Goal: Download file/media

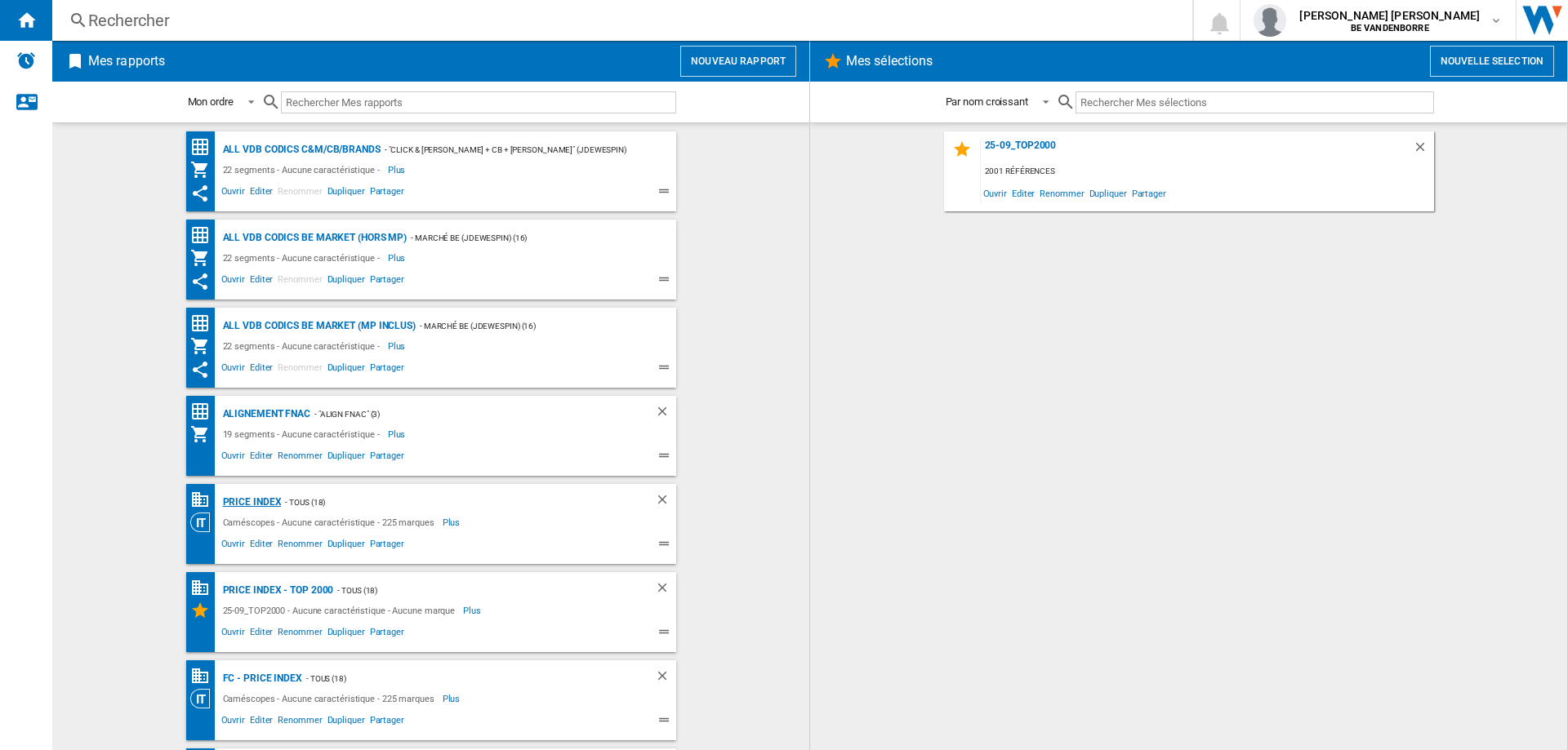
click at [249, 502] on div "PRICE INDEX" at bounding box center [249, 501] width 63 height 20
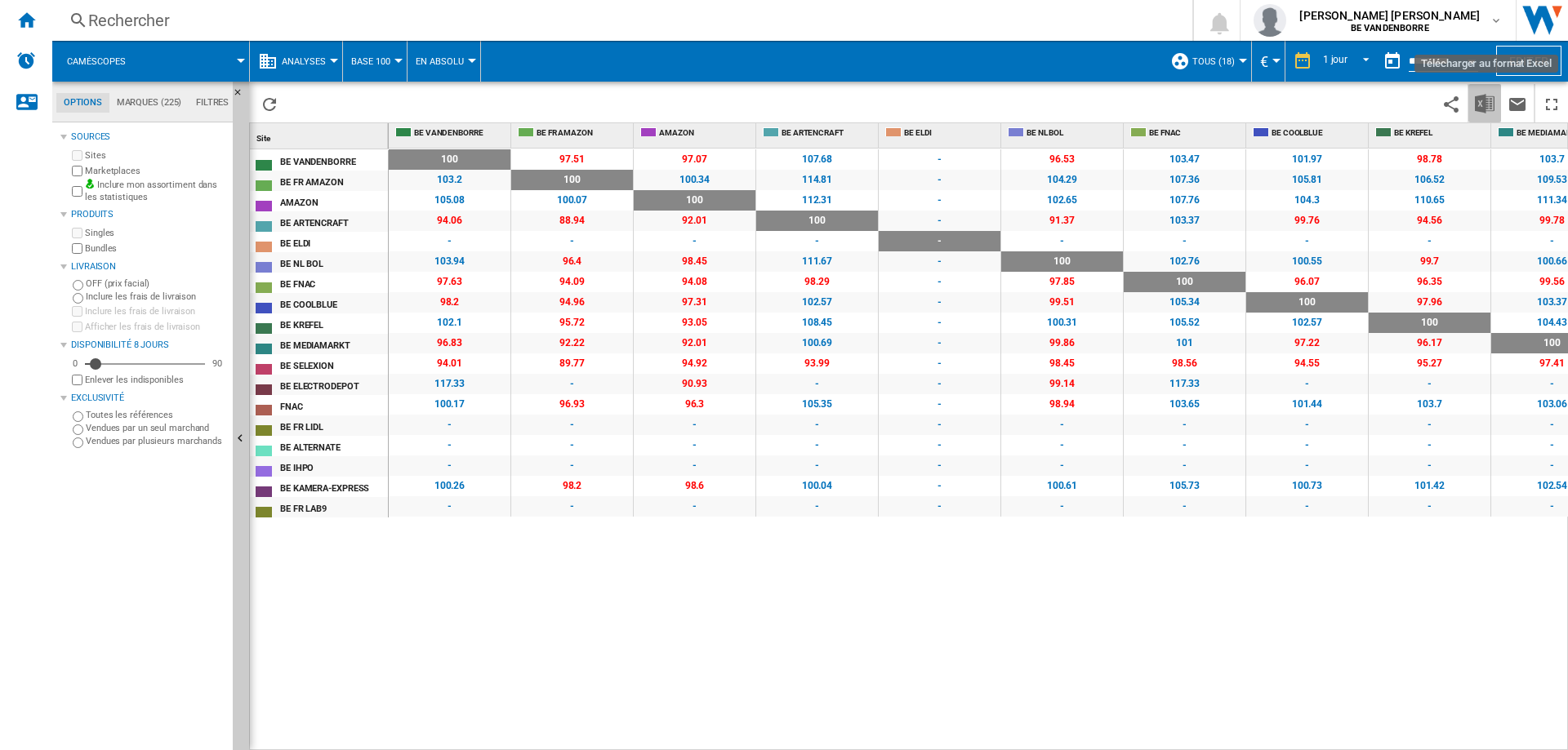
click at [1480, 100] on img "Télécharger au format Excel" at bounding box center [1485, 104] width 20 height 20
